Goal: Subscribe to service/newsletter

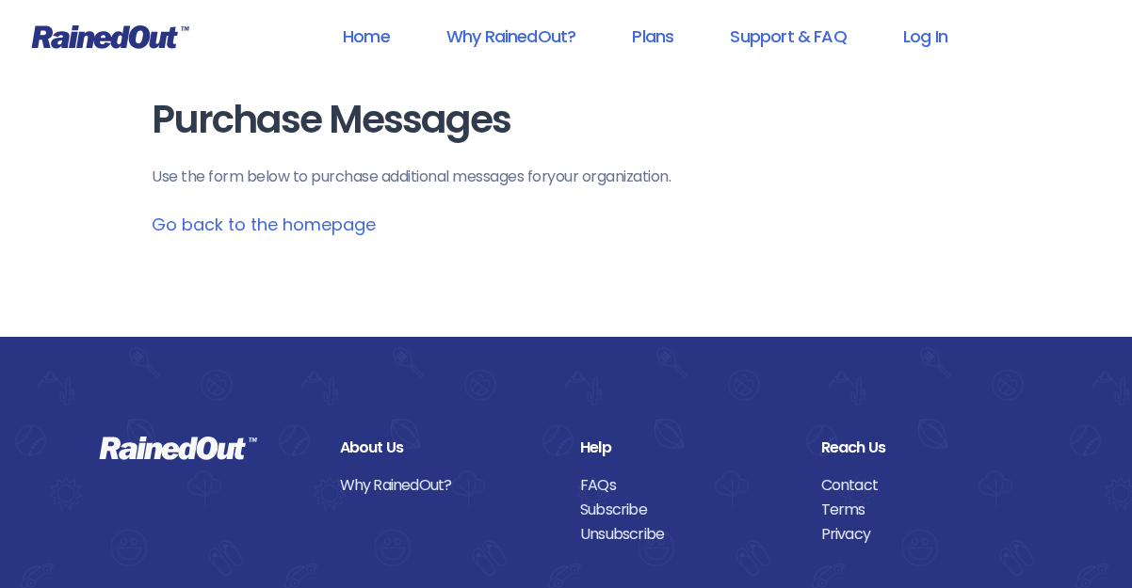
scroll to position [2, 0]
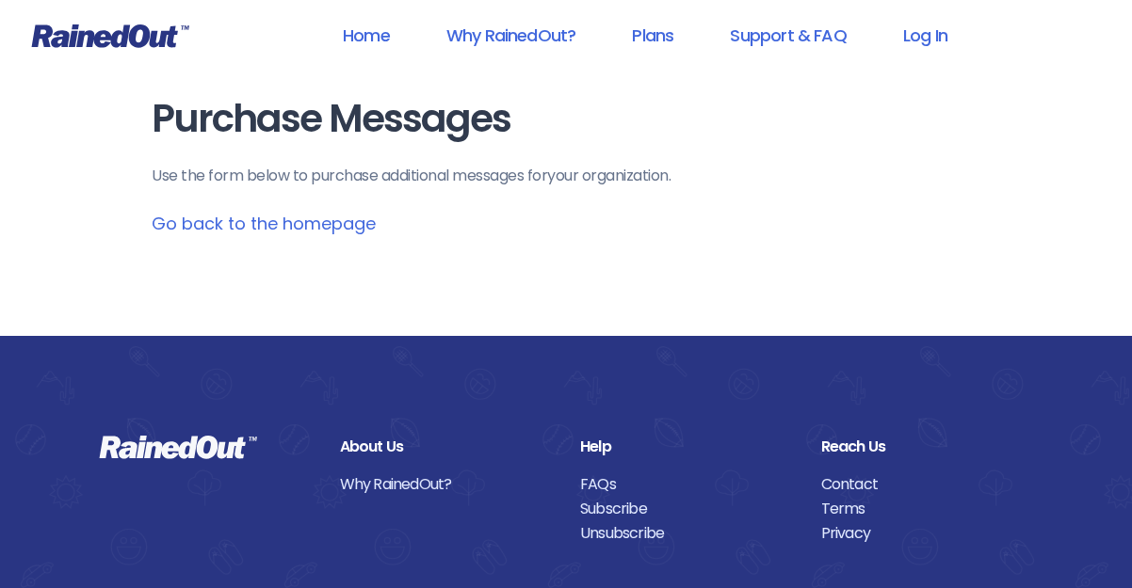
click at [277, 230] on link "Go back to the homepage" at bounding box center [264, 224] width 224 height 24
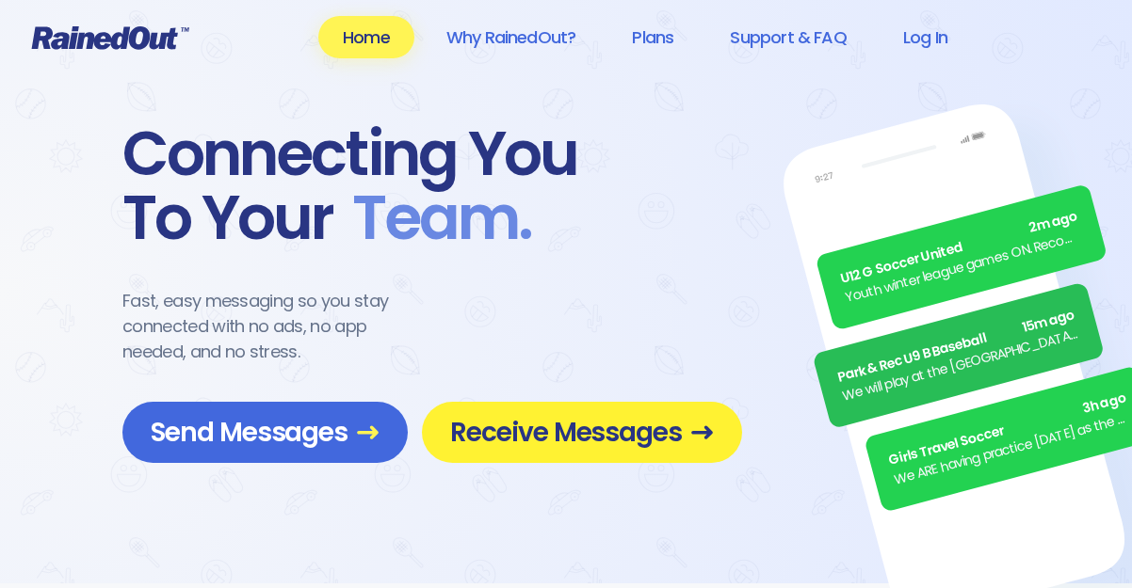
click at [507, 416] on span "Receive Messages" at bounding box center [582, 432] width 264 height 33
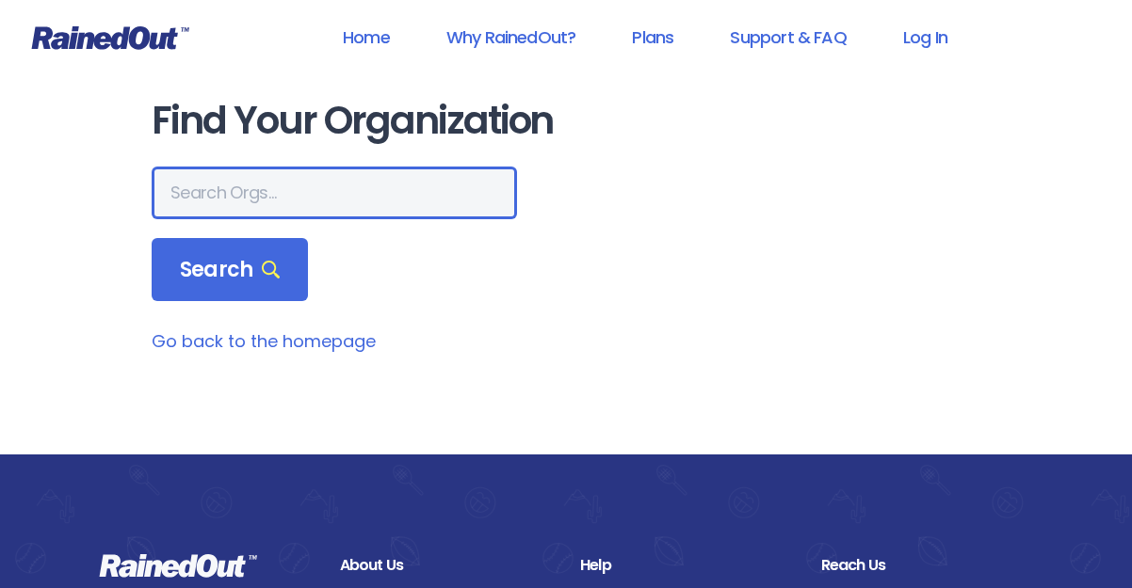
click at [251, 189] on input "text" at bounding box center [334, 193] width 365 height 53
type input "[GEOGRAPHIC_DATA]"
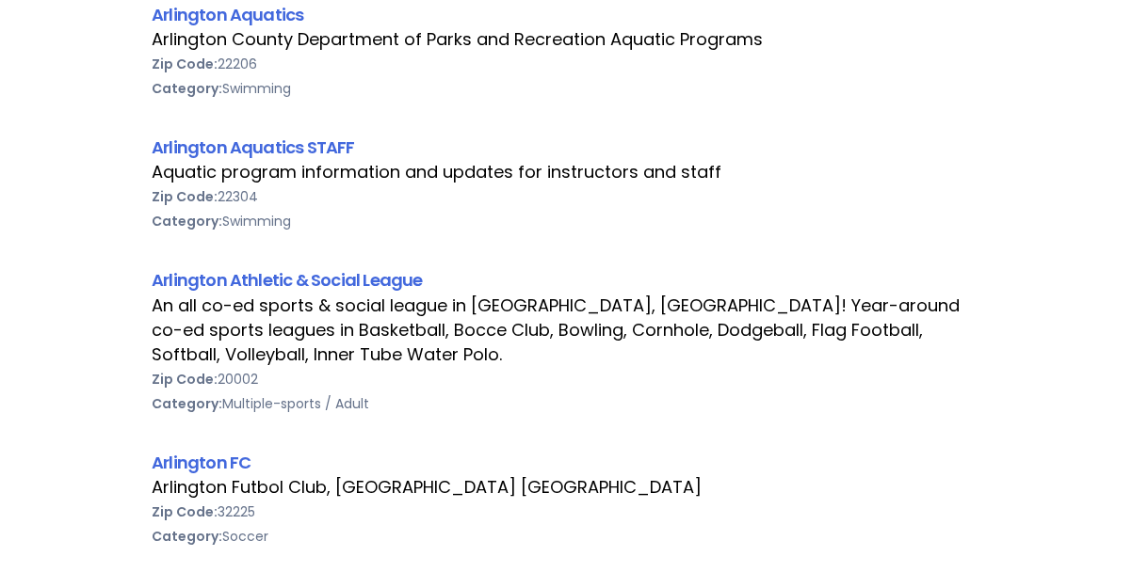
scroll to position [730, 0]
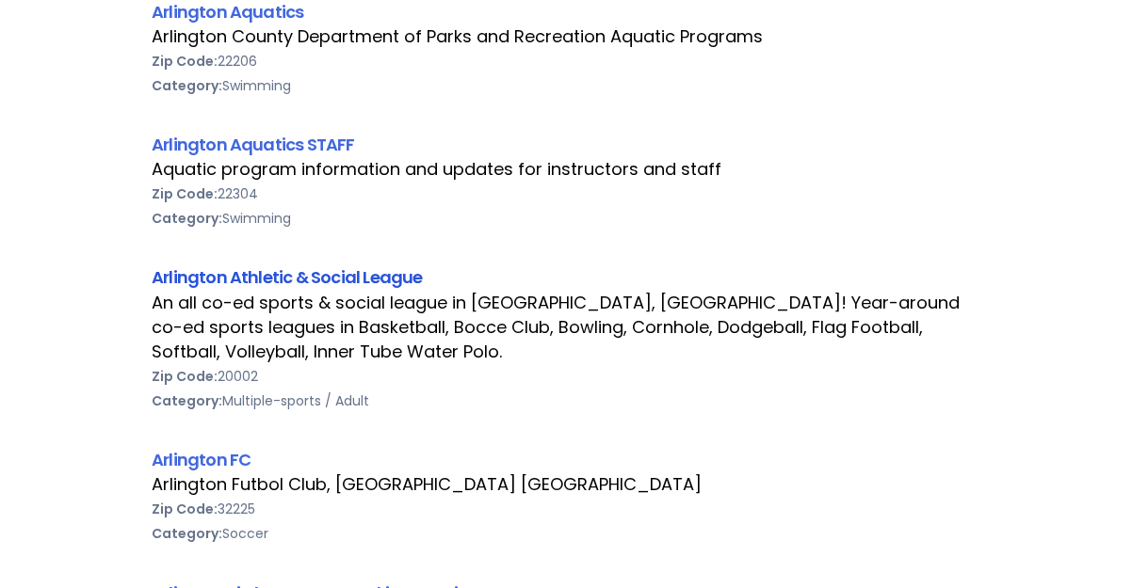
click at [360, 281] on link "Arlington Athletic & Social League" at bounding box center [287, 278] width 270 height 24
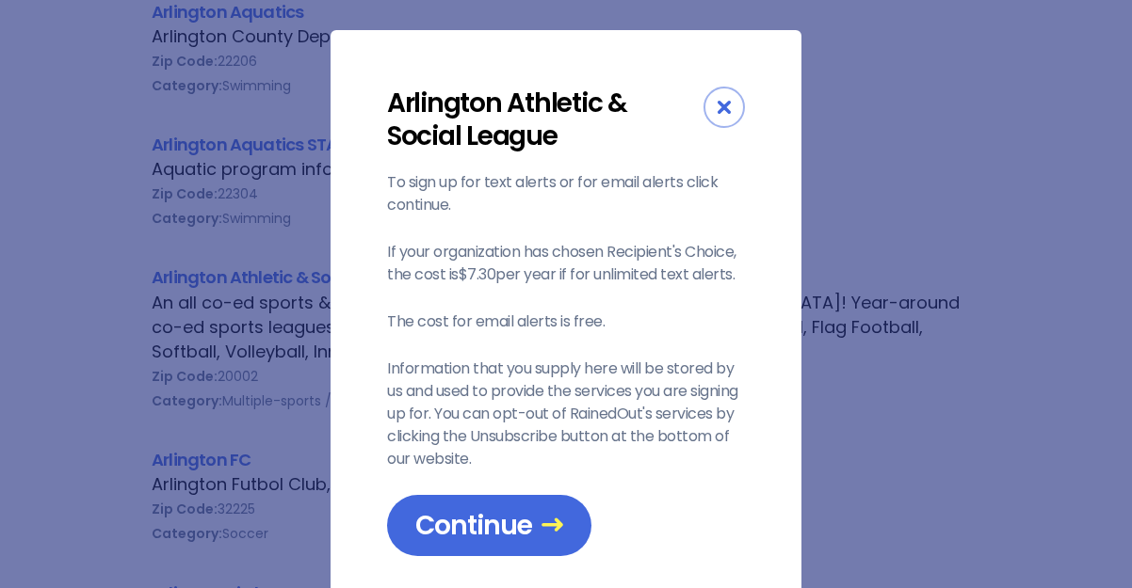
click at [43, 180] on div "Arlington Athletic & Social League To sign up for text alerts or for email aler…" at bounding box center [566, 294] width 1132 height 588
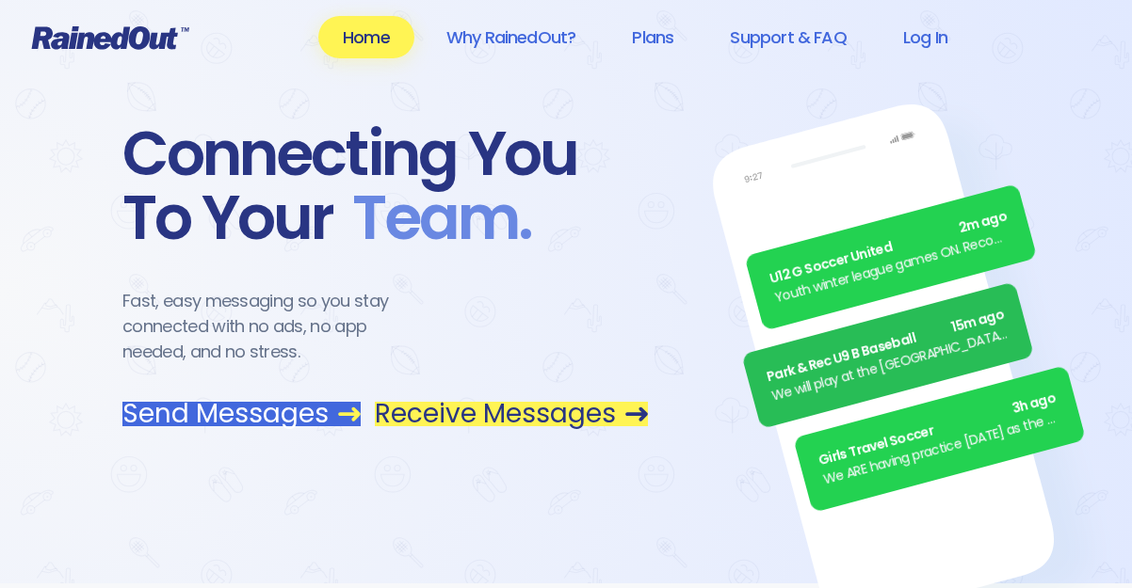
scroll to position [2, 0]
